Goal: Find specific page/section: Find specific page/section

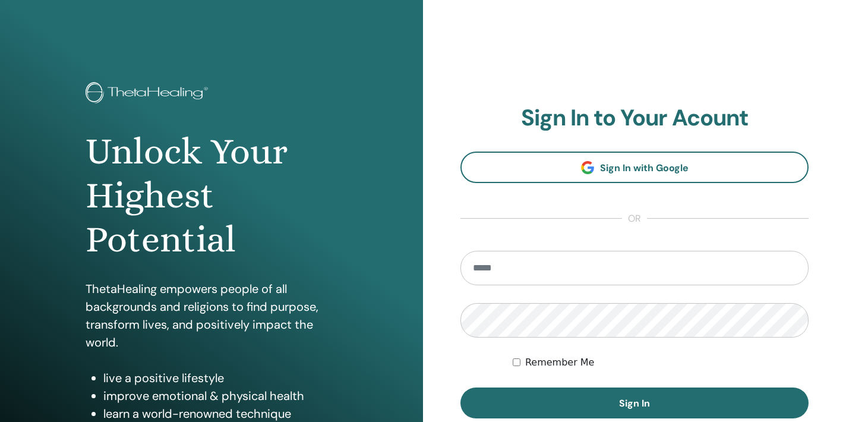
click at [492, 256] on input "email" at bounding box center [635, 268] width 348 height 34
type input "**********"
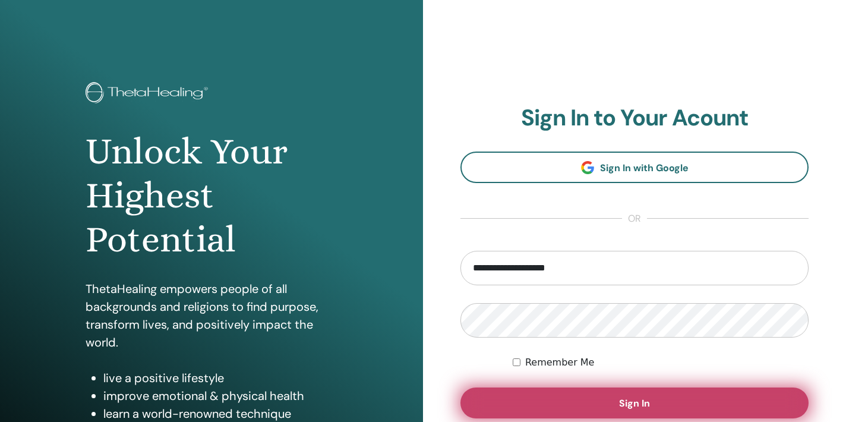
click at [547, 398] on button "Sign In" at bounding box center [635, 402] width 348 height 31
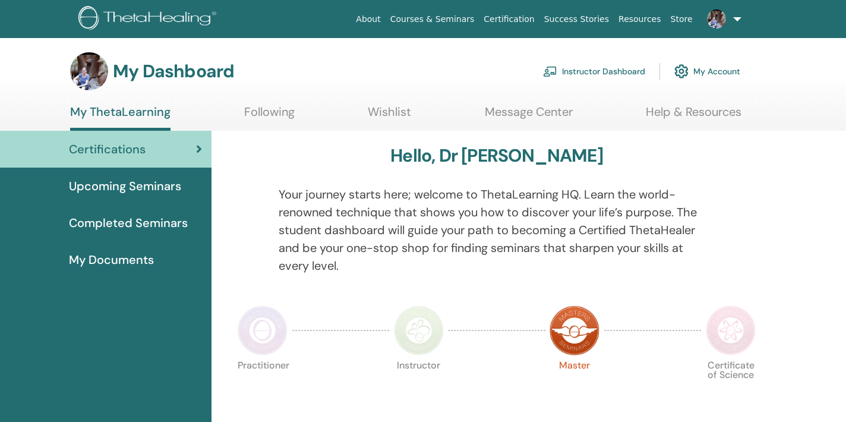
click at [609, 71] on link "Instructor Dashboard" at bounding box center [594, 71] width 102 height 26
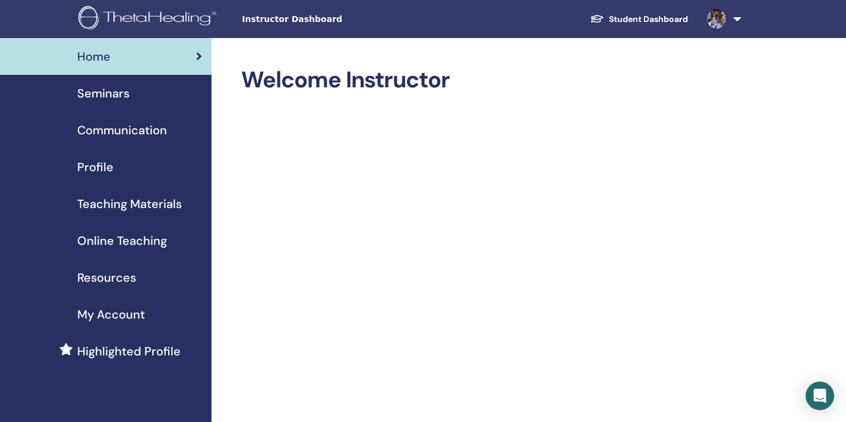
scroll to position [24, 0]
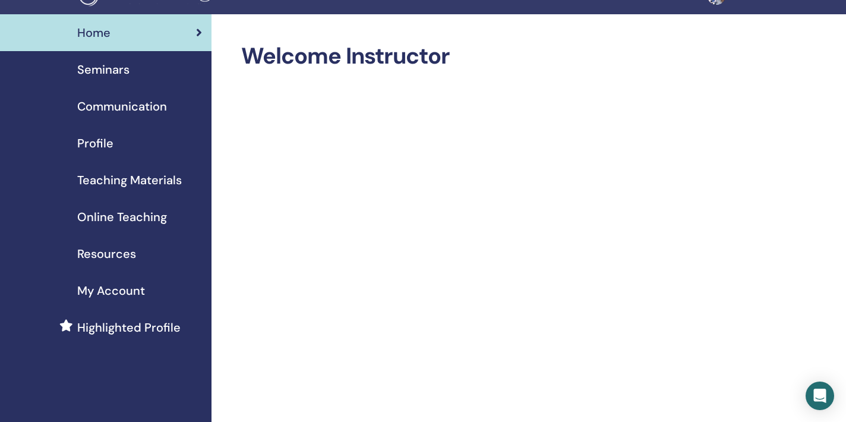
click at [91, 64] on span "Seminars" at bounding box center [103, 70] width 52 height 18
